Goal: Task Accomplishment & Management: Find specific page/section

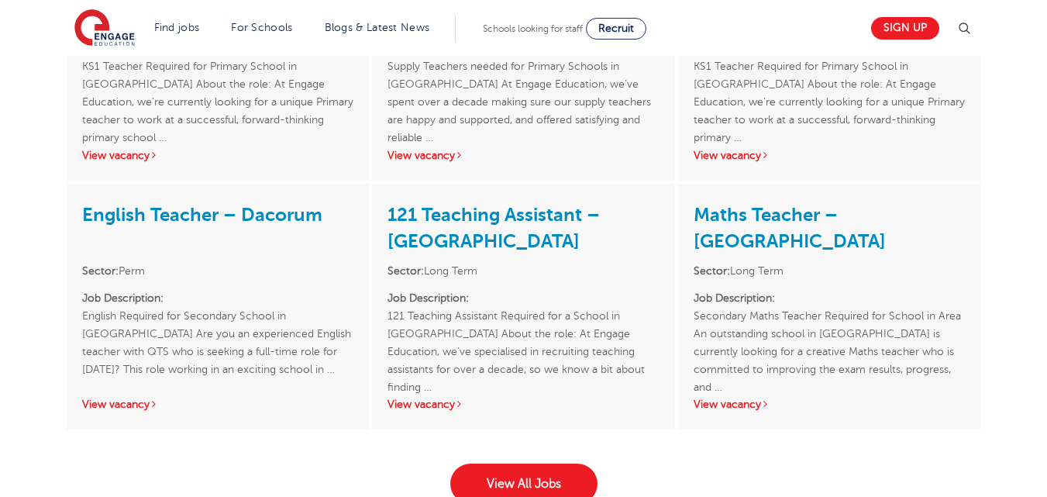
scroll to position [2387, 0]
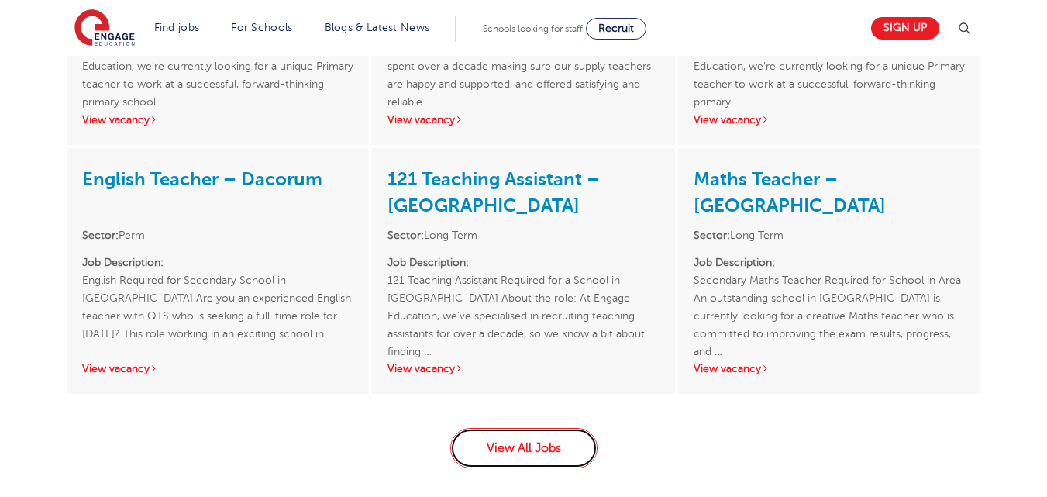
click at [521, 445] on link "View All Jobs" at bounding box center [523, 448] width 147 height 40
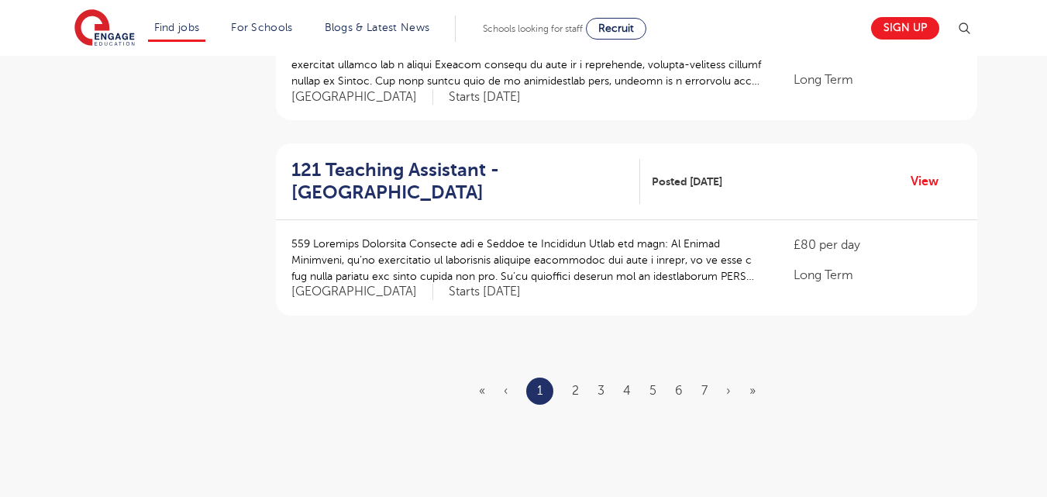
scroll to position [1953, 0]
